Goal: Information Seeking & Learning: Learn about a topic

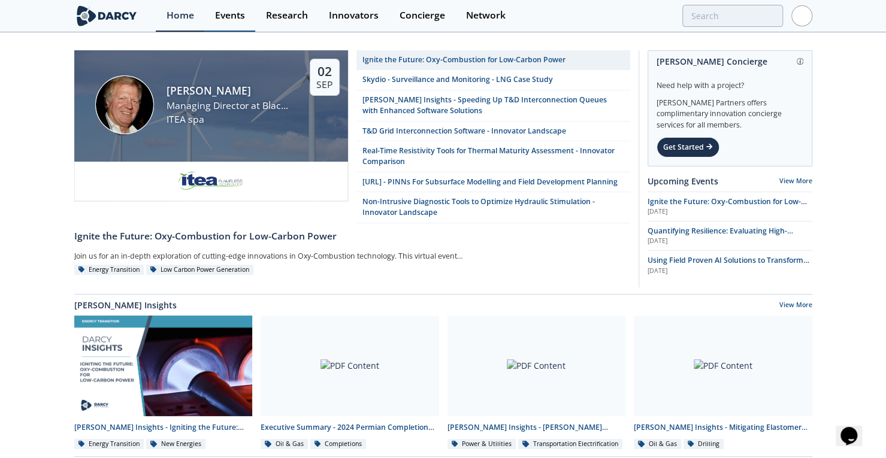
click at [247, 17] on link "Events" at bounding box center [229, 16] width 51 height 32
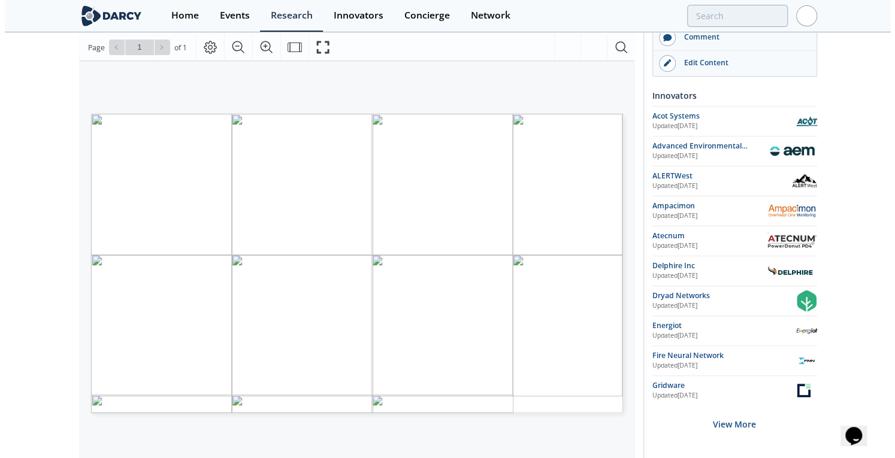
scroll to position [174, 0]
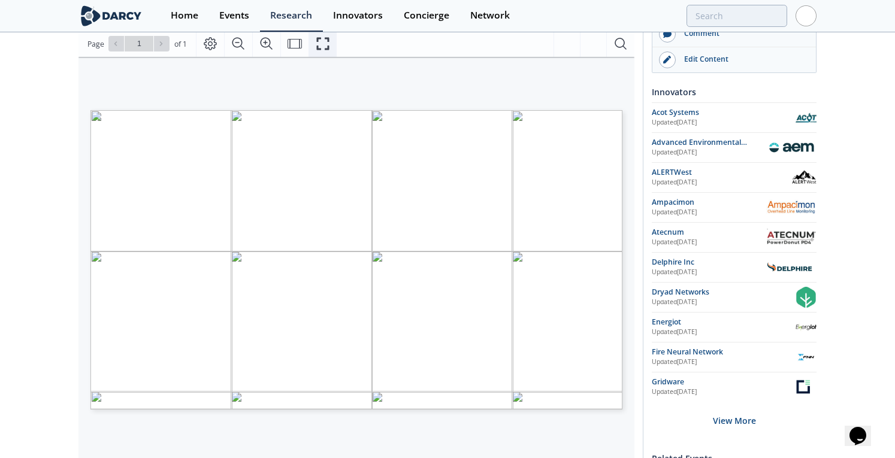
click at [321, 40] on icon "Fullscreen" at bounding box center [323, 44] width 14 height 14
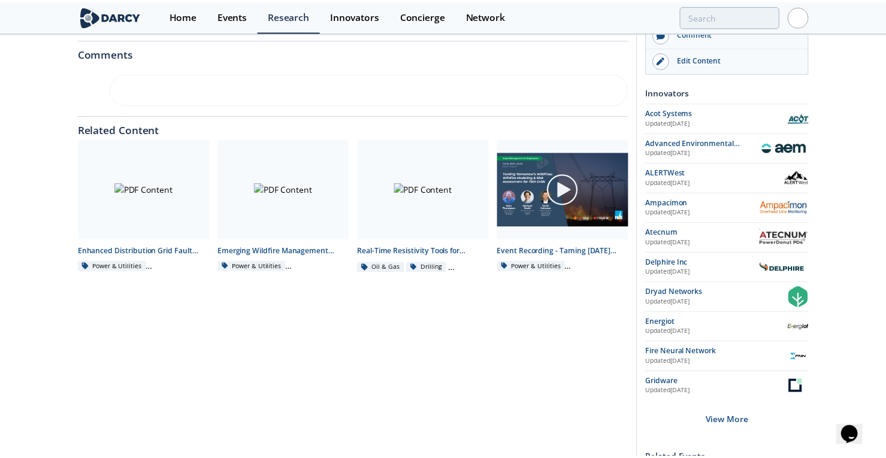
scroll to position [0, 0]
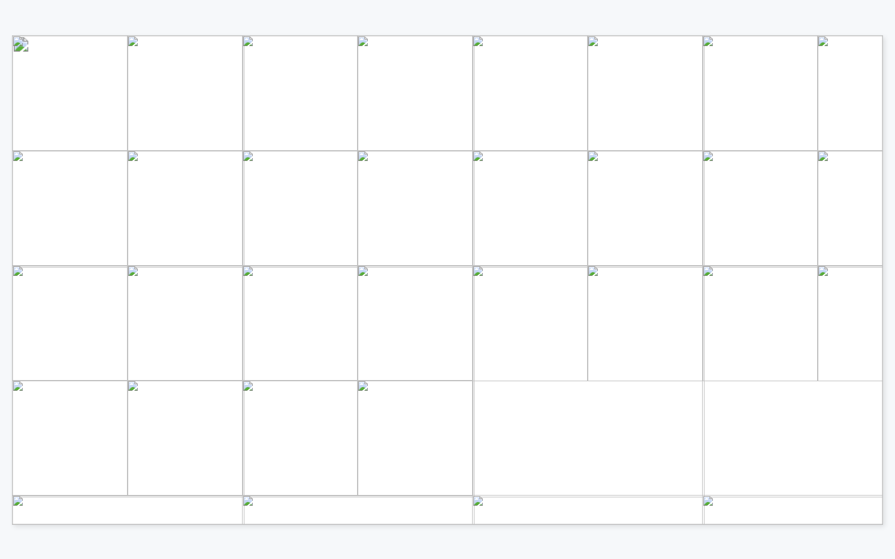
click at [818, 192] on span "Page 1" at bounding box center [776, 495] width 1355 height 848
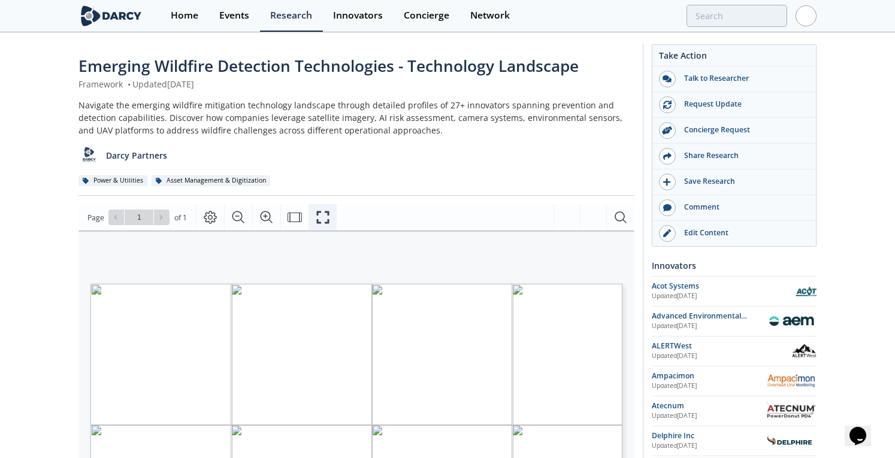
click at [320, 215] on icon "Fullscreen" at bounding box center [323, 217] width 14 height 14
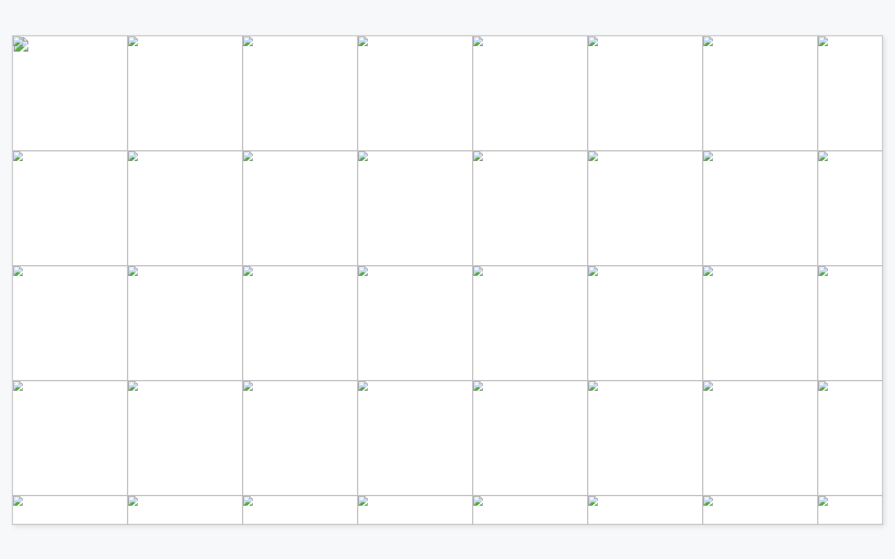
click at [479, 190] on span "Page 1" at bounding box center [776, 495] width 1355 height 848
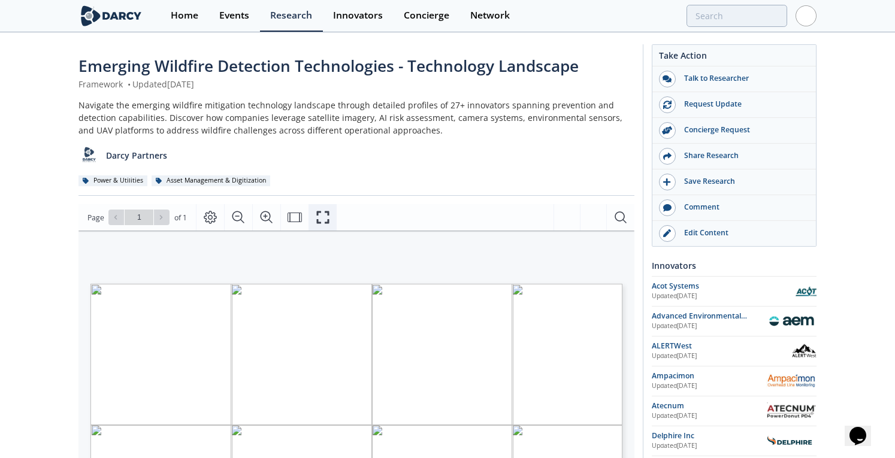
click at [322, 215] on icon "Fullscreen" at bounding box center [323, 217] width 14 height 14
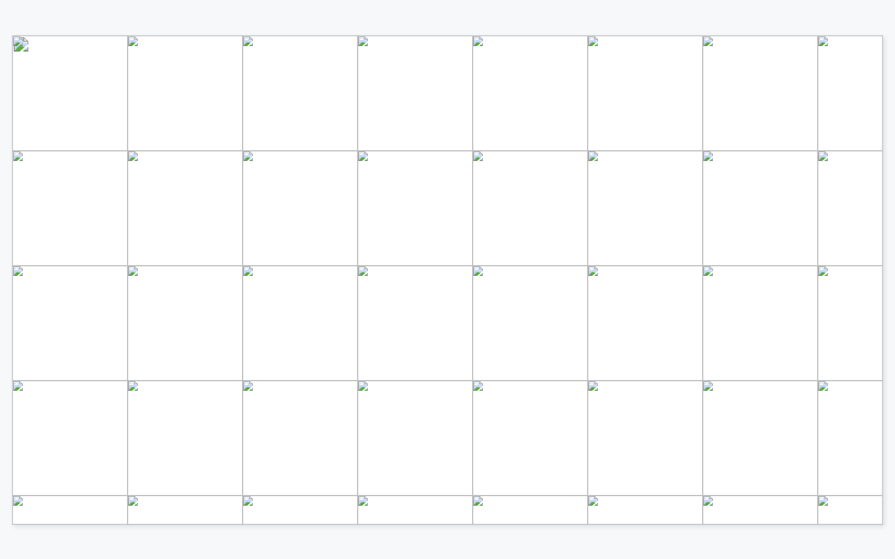
click at [595, 351] on span "Page 1" at bounding box center [776, 495] width 1355 height 848
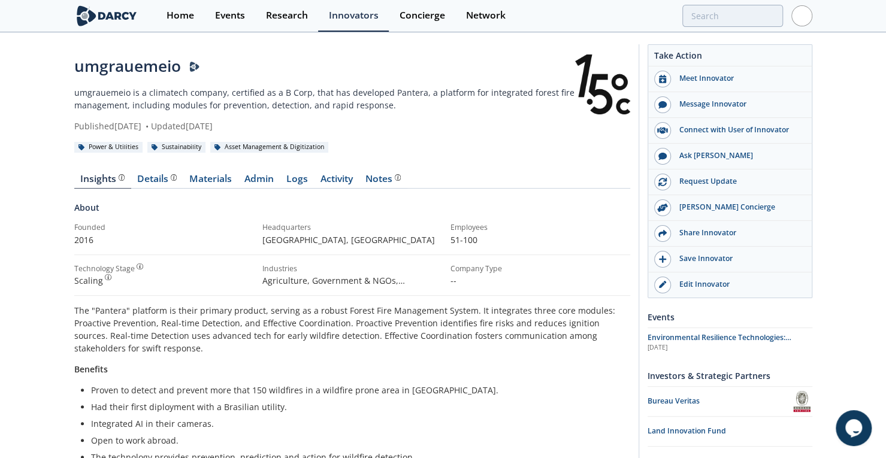
click at [103, 72] on div "umgrauemeio" at bounding box center [324, 66] width 501 height 23
click at [92, 99] on p "umgrauemeio is a climatech company, certified as a B Corp, that has developed P…" at bounding box center [324, 98] width 501 height 25
click at [96, 92] on p "umgrauemeio is a climatech company, certified as a B Corp, that has developed P…" at bounding box center [324, 98] width 501 height 25
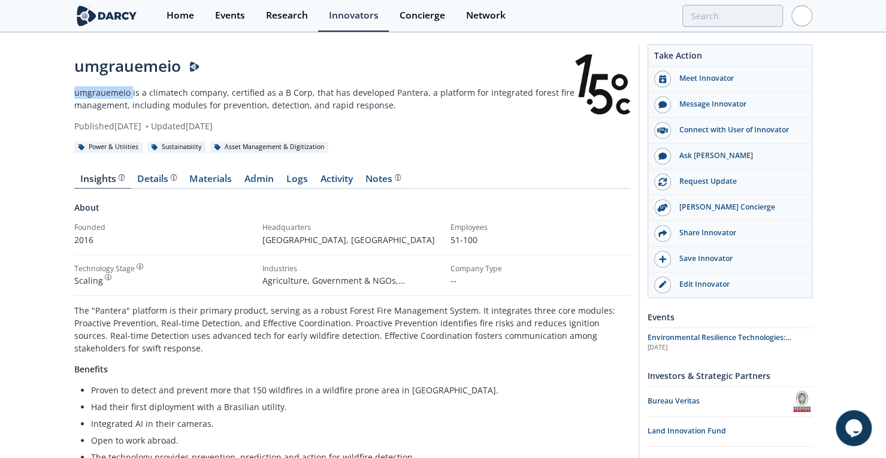
click at [96, 92] on p "umgrauemeio is a climatech company, certified as a B Corp, that has developed P…" at bounding box center [324, 98] width 501 height 25
copy p "umgrauemeio"
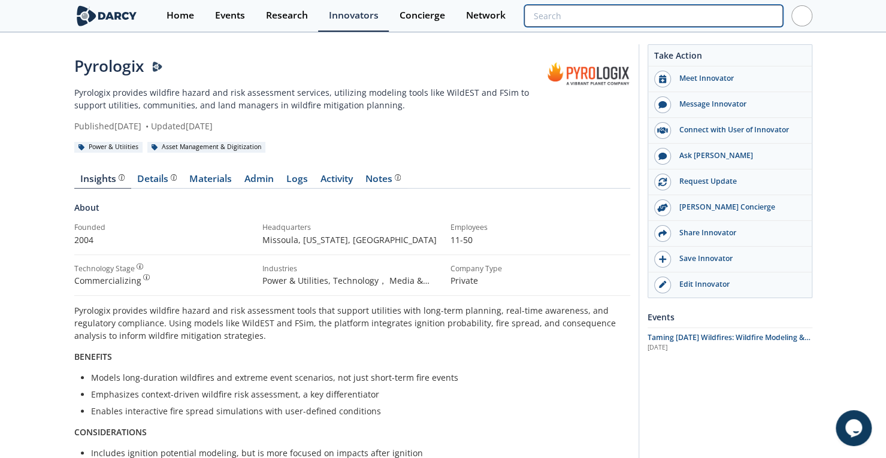
click at [693, 19] on input "search" at bounding box center [653, 16] width 258 height 22
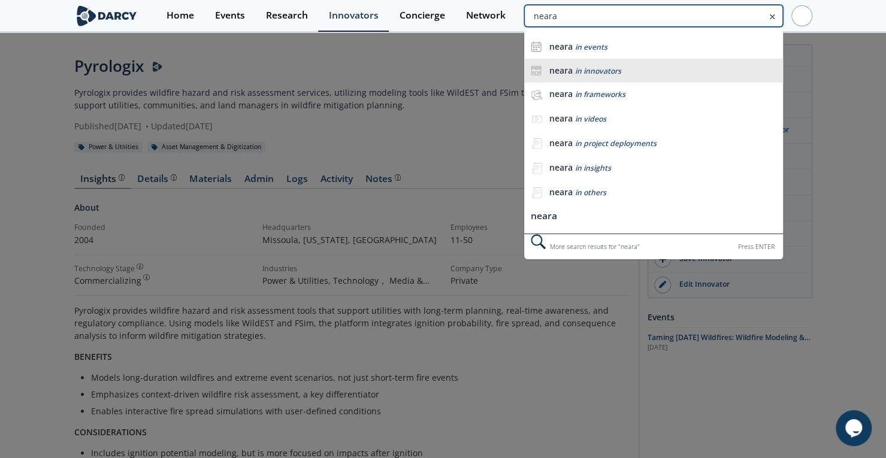
type input "neara"
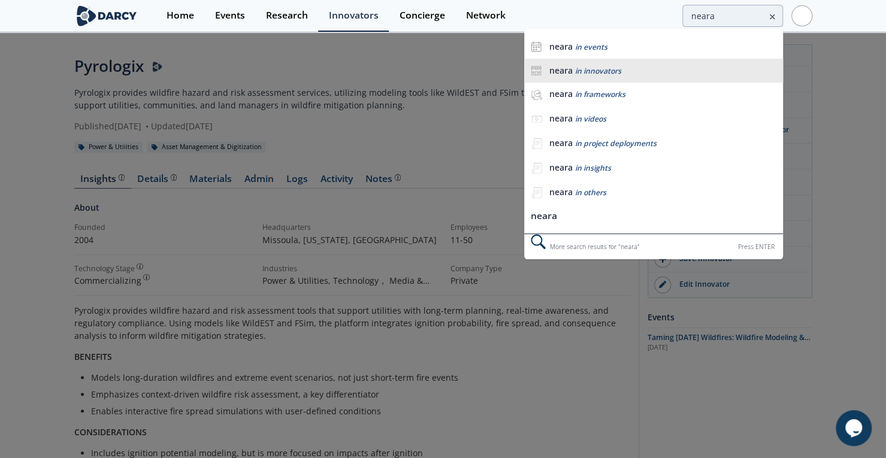
click at [636, 75] on div "neara in innovators" at bounding box center [663, 70] width 228 height 11
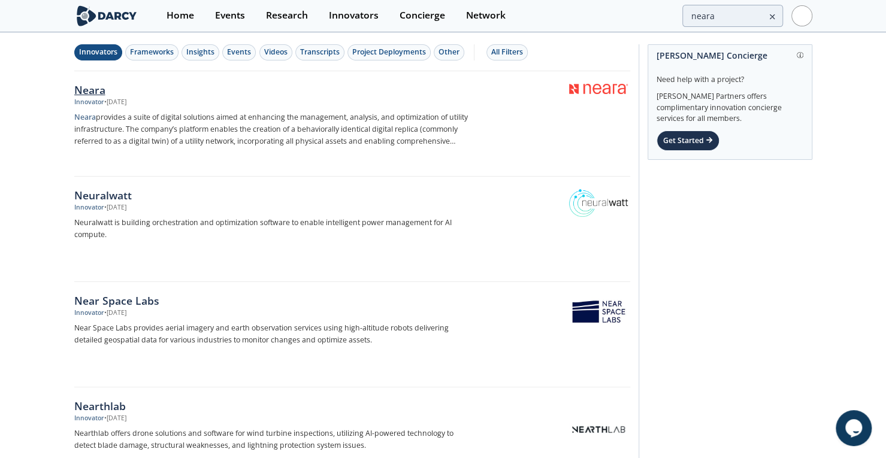
click at [84, 92] on div "Neara" at bounding box center [272, 90] width 397 height 16
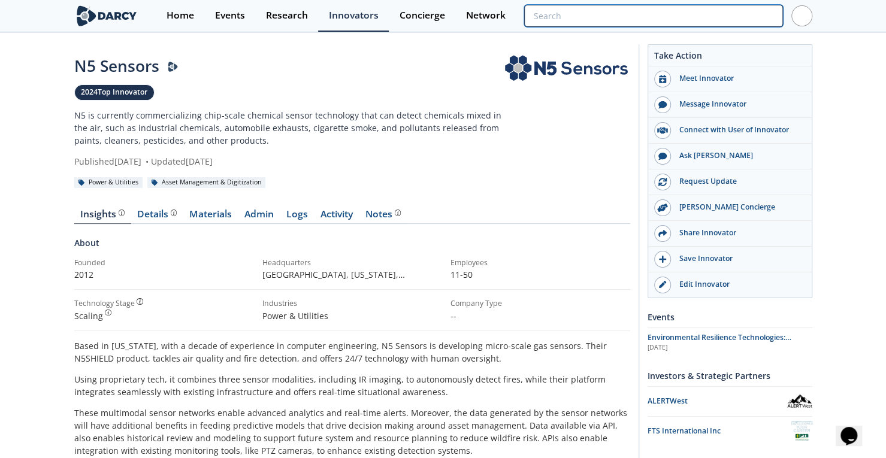
click at [738, 13] on input "search" at bounding box center [653, 16] width 258 height 22
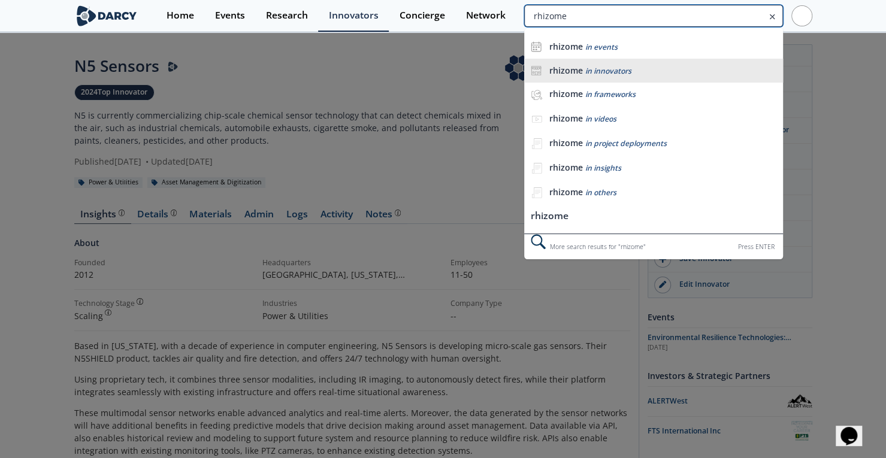
type input "rhizome"
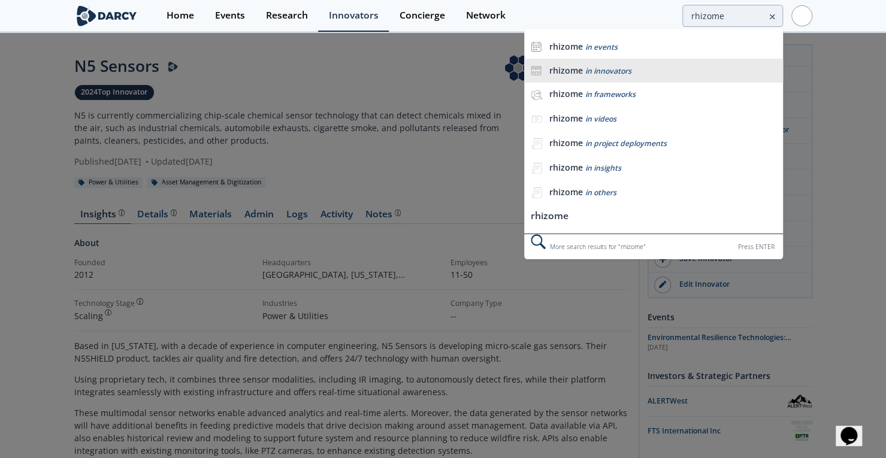
click at [606, 66] on span "in innovators" at bounding box center [608, 71] width 46 height 10
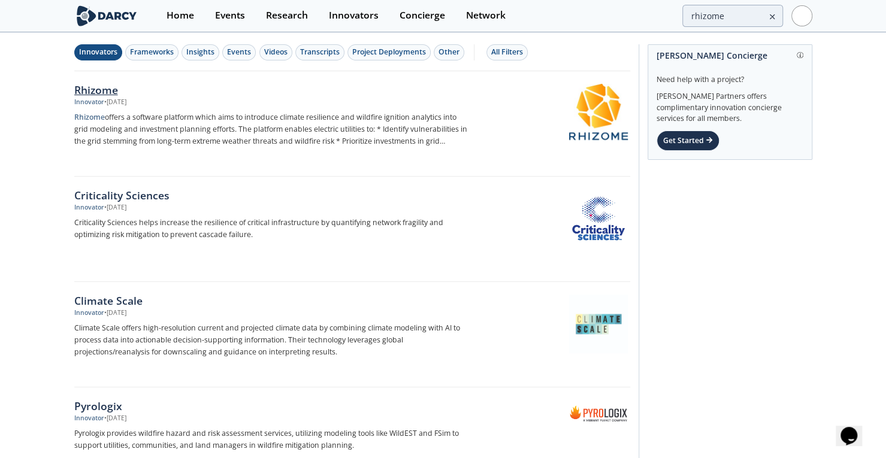
click at [84, 82] on div "Rhizome" at bounding box center [272, 90] width 397 height 16
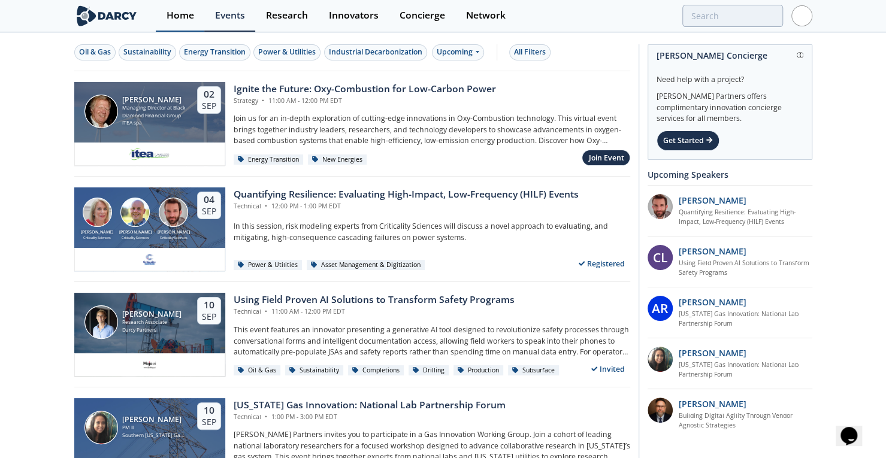
click at [177, 19] on div "Home" at bounding box center [181, 16] width 28 height 10
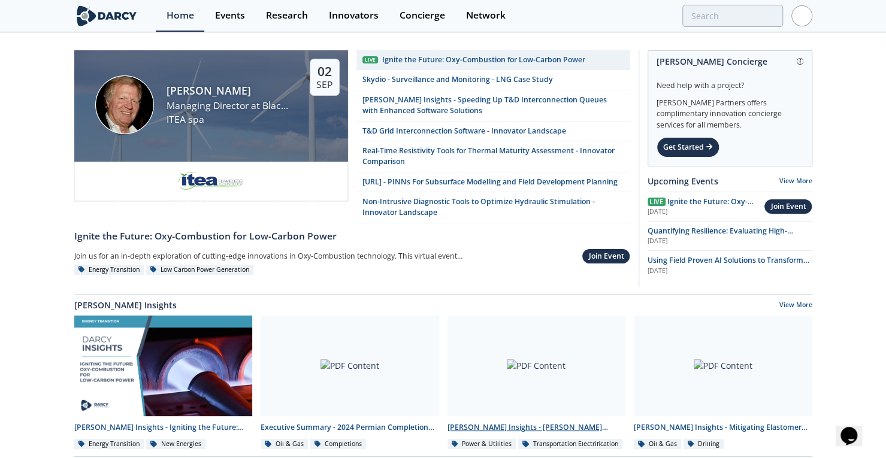
click at [537, 433] on div "[PERSON_NAME] Insights - [PERSON_NAME] Insights - Bidirectional EV Charging" at bounding box center [536, 427] width 178 height 11
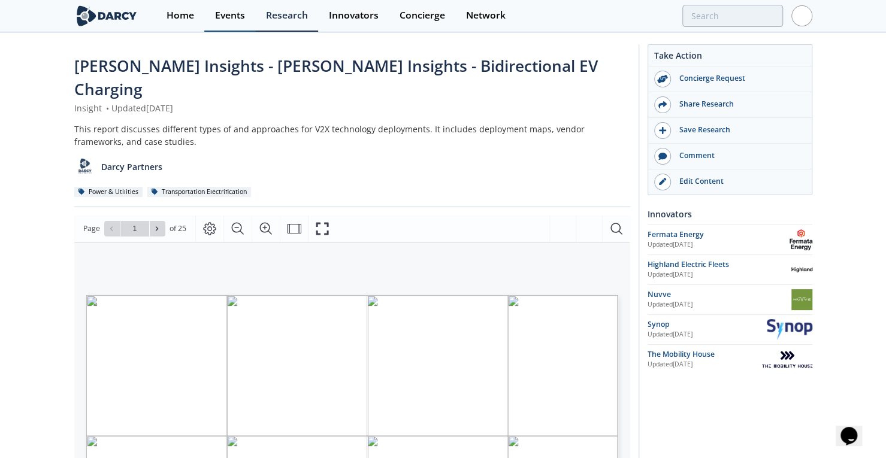
click at [223, 17] on div "Events" at bounding box center [230, 16] width 30 height 10
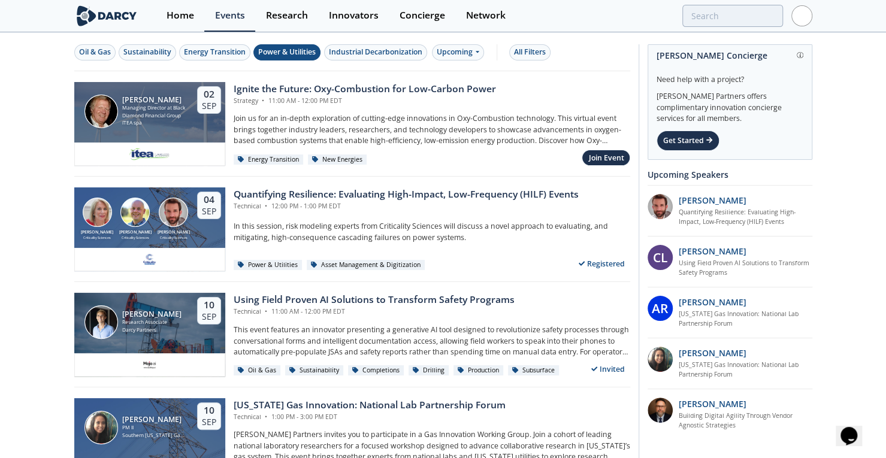
click at [296, 52] on div "Power & Utilities" at bounding box center [287, 52] width 58 height 11
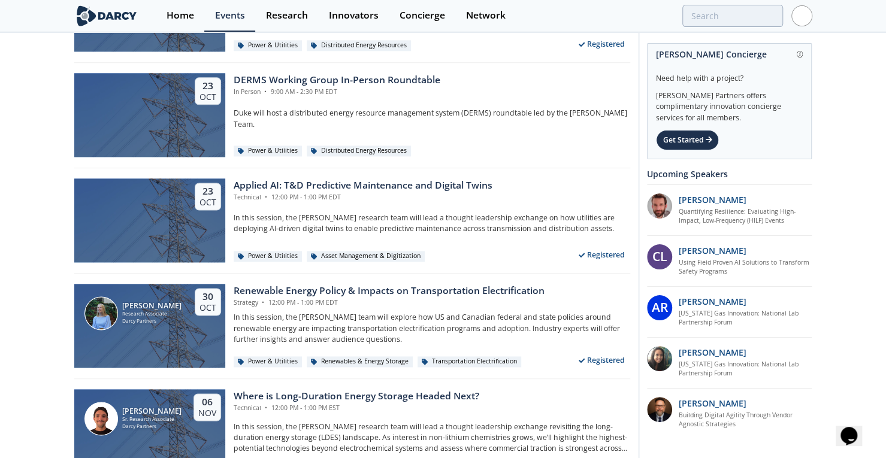
scroll to position [855, 0]
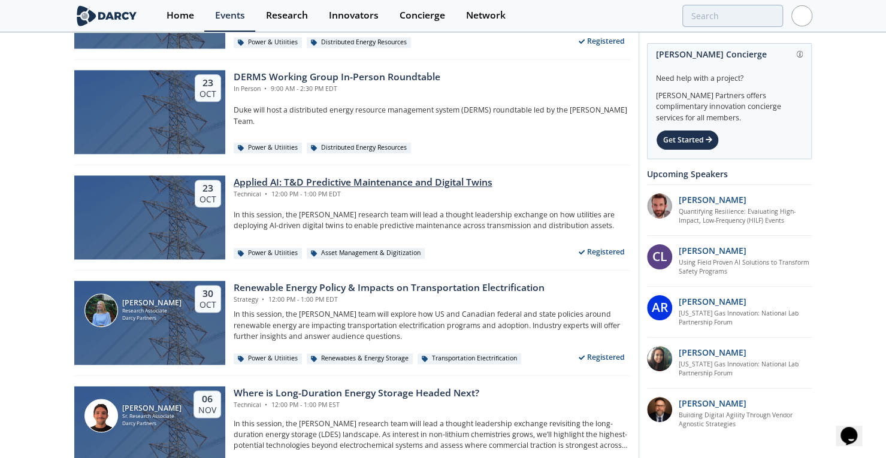
click at [362, 183] on div "Applied AI: T&D Predictive Maintenance and Digital Twins" at bounding box center [363, 183] width 259 height 14
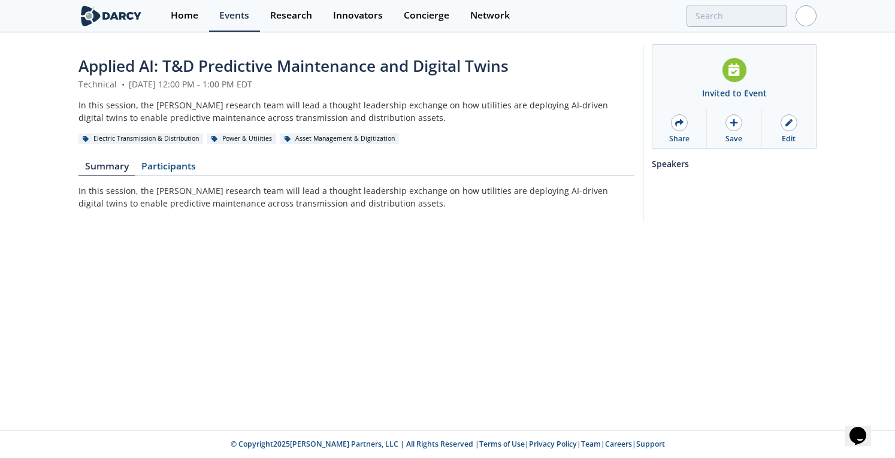
click at [339, 57] on span "Applied AI: T&D Predictive Maintenance and Digital Twins" at bounding box center [293, 66] width 430 height 22
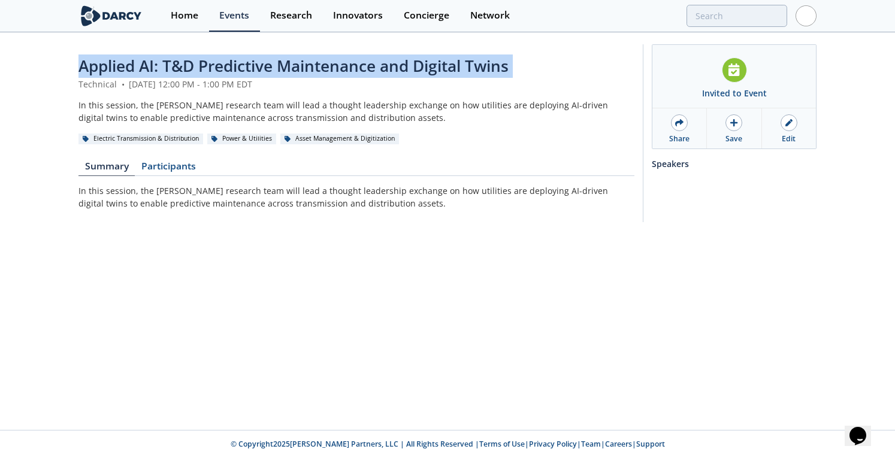
click at [339, 57] on span "Applied AI: T&D Predictive Maintenance and Digital Twins" at bounding box center [293, 66] width 430 height 22
copy header "Applied AI: T&D Predictive Maintenance and Digital Twins"
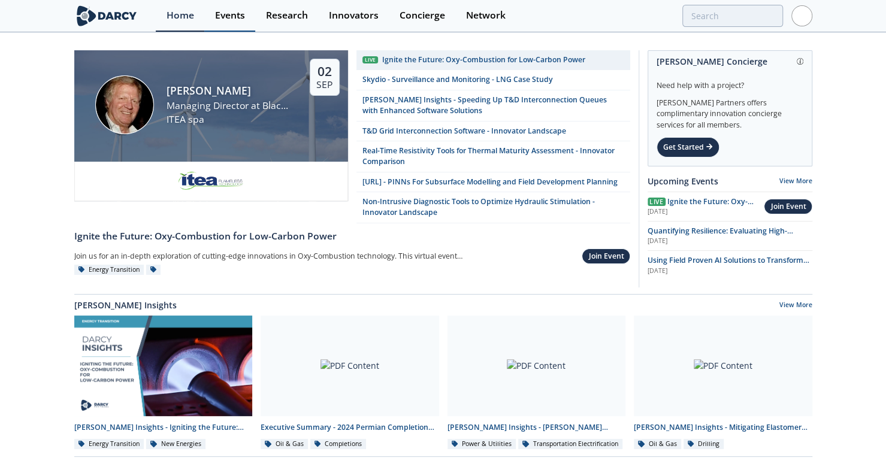
click at [236, 14] on div "Events" at bounding box center [230, 16] width 30 height 10
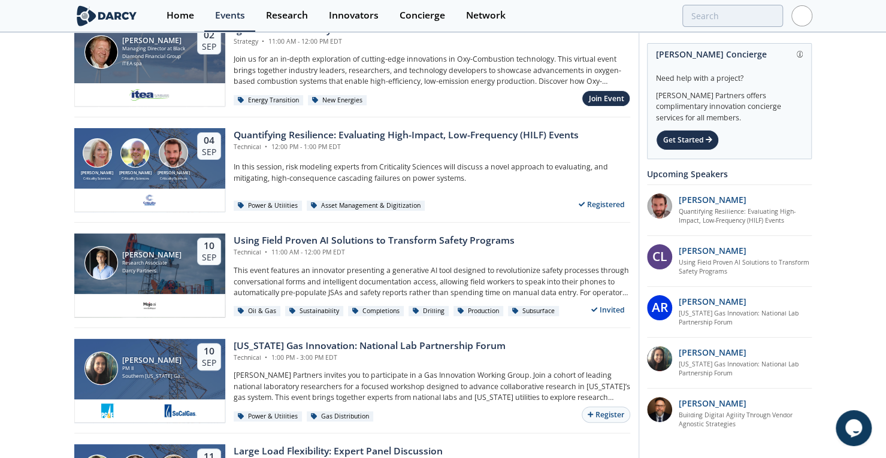
scroll to position [339, 0]
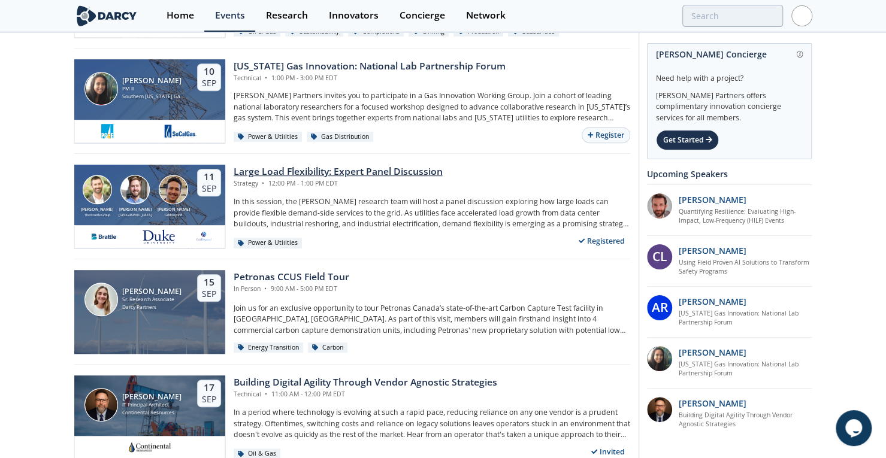
click at [324, 170] on div "Large Load Flexibility: Expert Panel Discussion" at bounding box center [338, 172] width 209 height 14
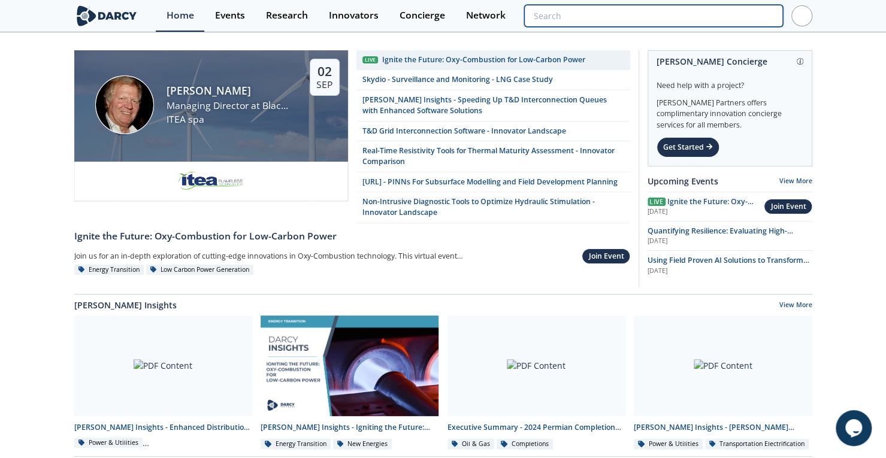
click at [713, 23] on input "search" at bounding box center [653, 16] width 258 height 22
paste input "encoord"
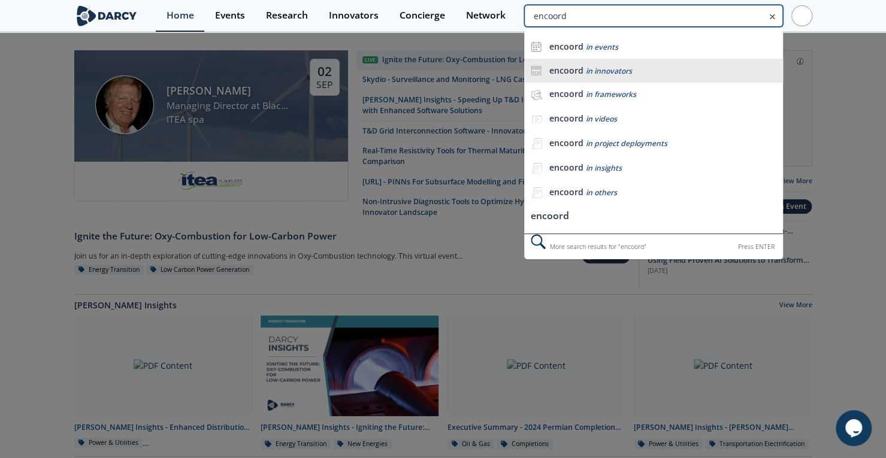
type input "encoord"
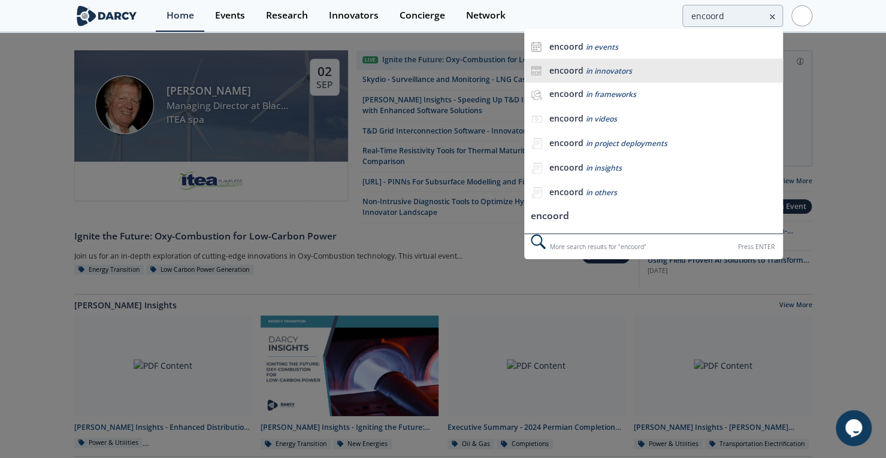
click at [611, 66] on span "in innovators" at bounding box center [608, 71] width 46 height 10
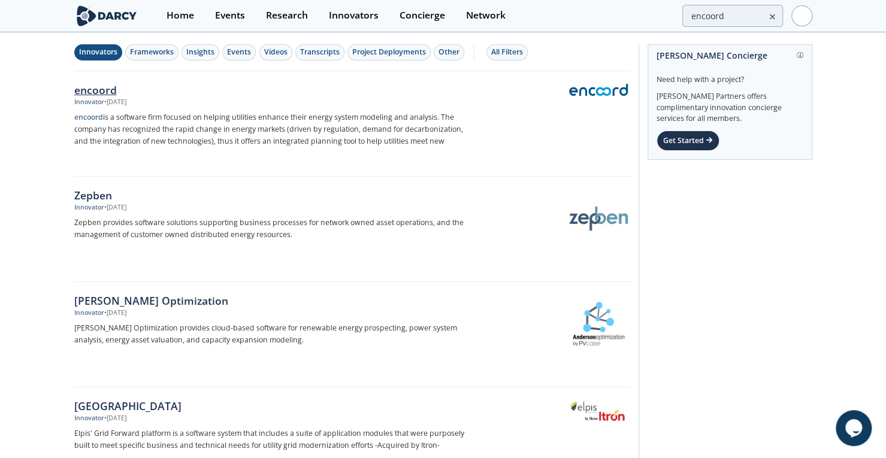
click at [87, 87] on div "encoord" at bounding box center [272, 90] width 397 height 16
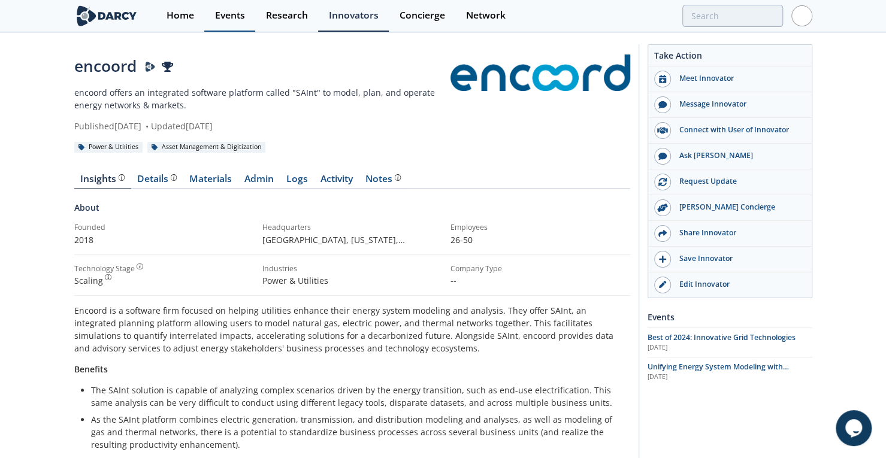
click at [218, 17] on div "Events" at bounding box center [230, 16] width 30 height 10
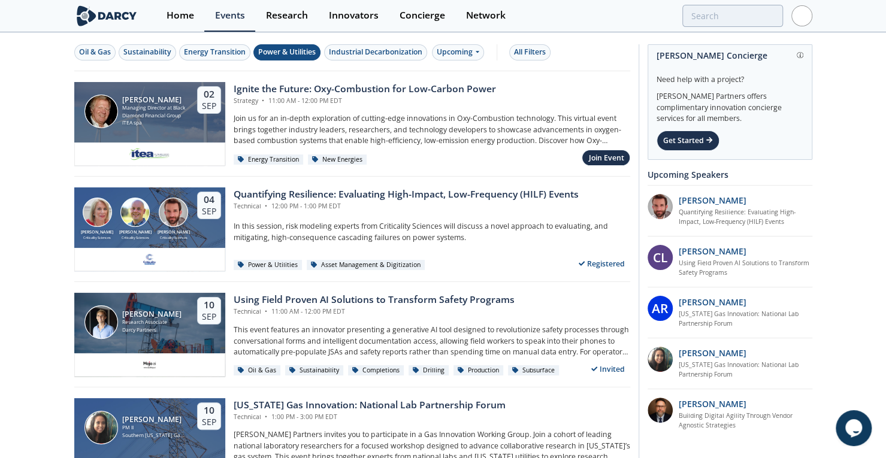
click at [285, 51] on div "Power & Utilities" at bounding box center [287, 52] width 58 height 11
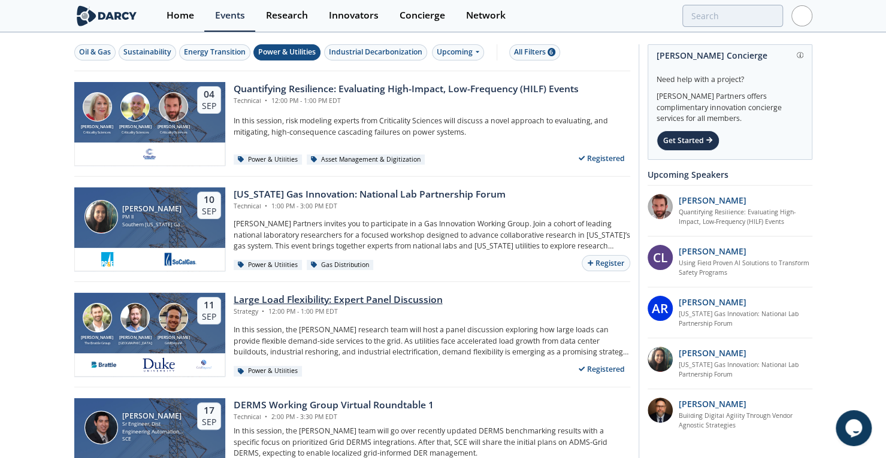
click at [341, 298] on div "Large Load Flexibility: Expert Panel Discussion" at bounding box center [338, 300] width 209 height 14
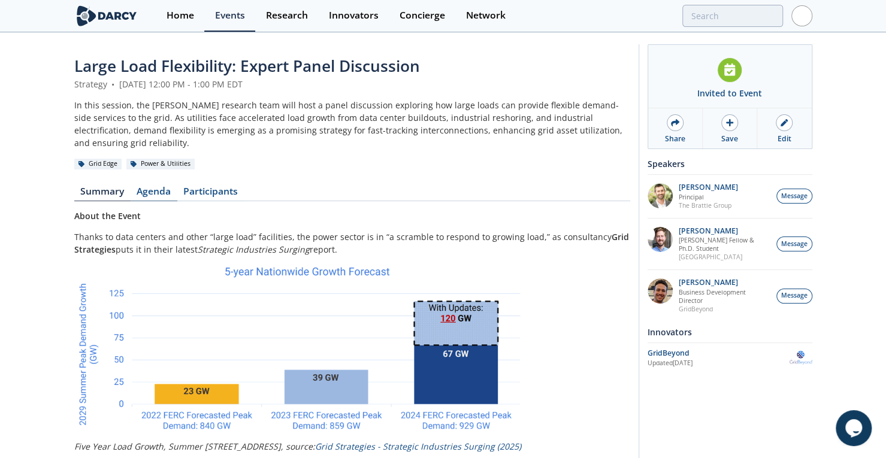
click at [155, 187] on link "Agenda" at bounding box center [154, 194] width 47 height 14
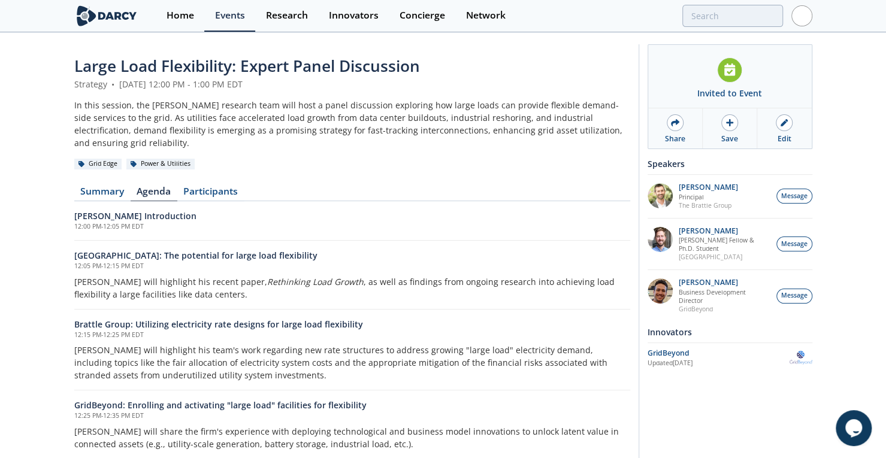
click at [155, 276] on p "[PERSON_NAME] will highlight his recent paper, Rethinking Load Growth , as well…" at bounding box center [352, 288] width 556 height 25
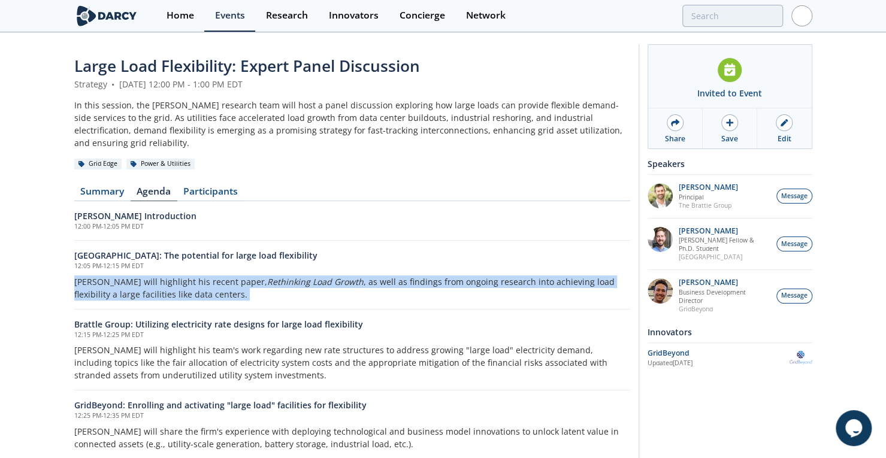
click at [154, 276] on p "[PERSON_NAME] will highlight his recent paper, Rethinking Load Growth , as well…" at bounding box center [352, 288] width 556 height 25
click at [146, 276] on p "[PERSON_NAME] will highlight his recent paper, Rethinking Load Growth , as well…" at bounding box center [352, 288] width 556 height 25
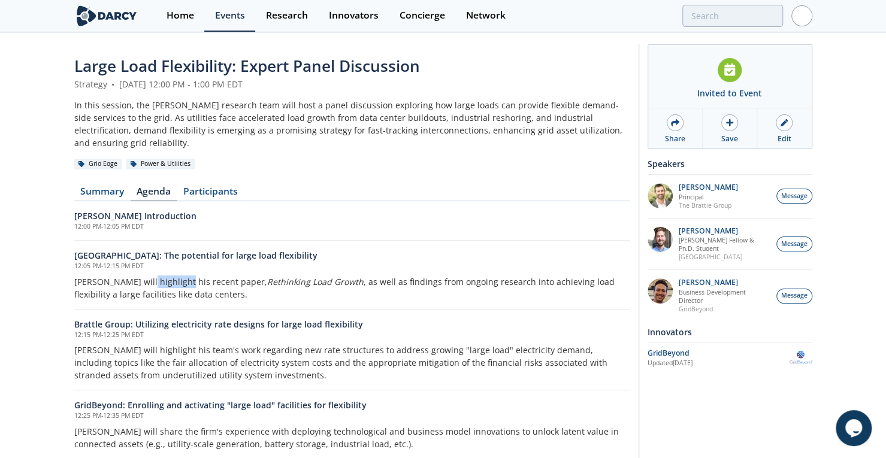
click at [146, 276] on p "[PERSON_NAME] will highlight his recent paper, Rethinking Load Growth , as well…" at bounding box center [352, 288] width 556 height 25
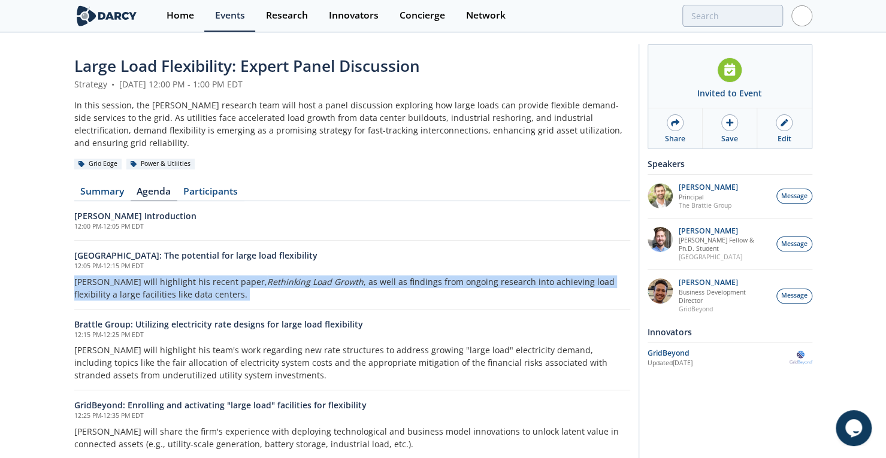
click at [146, 276] on p "[PERSON_NAME] will highlight his recent paper, Rethinking Load Growth , as well…" at bounding box center [352, 288] width 556 height 25
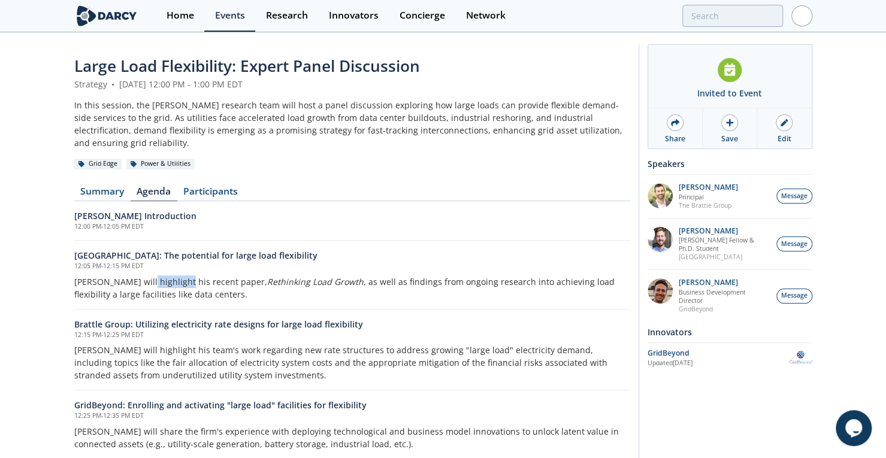
click at [146, 276] on p "[PERSON_NAME] will highlight his recent paper, Rethinking Load Growth , as well…" at bounding box center [352, 288] width 556 height 25
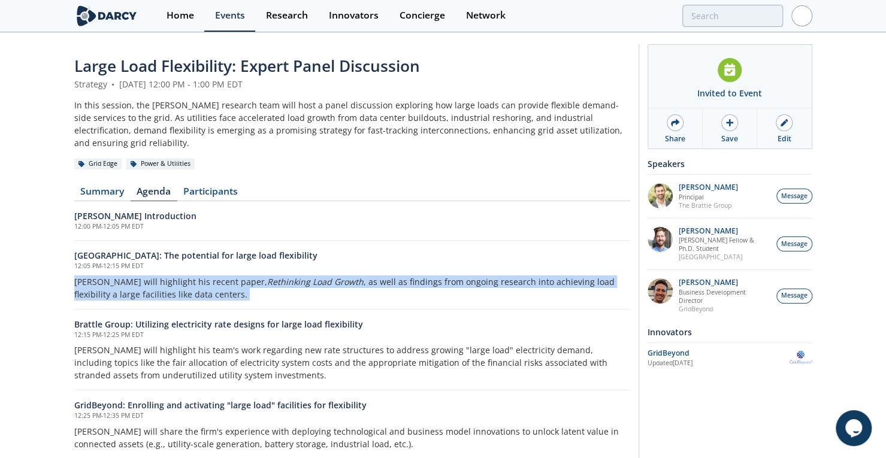
click at [146, 276] on p "[PERSON_NAME] will highlight his recent paper, Rethinking Load Growth , as well…" at bounding box center [352, 288] width 556 height 25
